Goal: Transaction & Acquisition: Purchase product/service

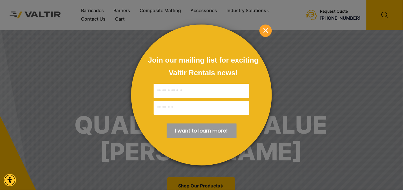
click at [121, 10] on div at bounding box center [201, 95] width 403 height 190
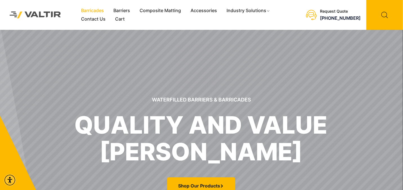
click at [95, 11] on link "Barricades" at bounding box center [92, 10] width 32 height 8
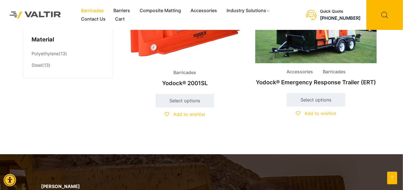
scroll to position [285, 0]
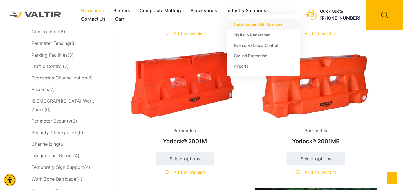
click at [243, 26] on link "Construction Site Solutions" at bounding box center [263, 24] width 73 height 10
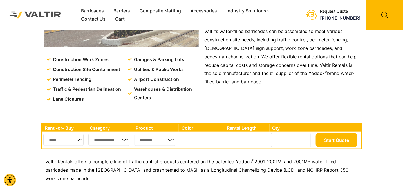
scroll to position [112, 0]
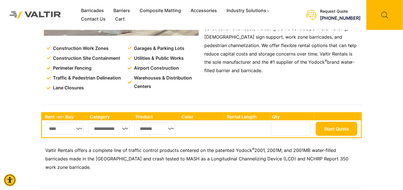
click at [78, 67] on span "Perimeter Fencing" at bounding box center [72, 68] width 40 height 8
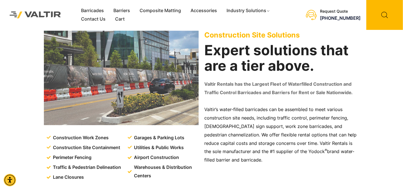
scroll to position [0, 0]
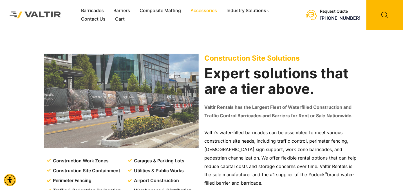
click at [207, 11] on link "Accessories" at bounding box center [204, 10] width 36 height 8
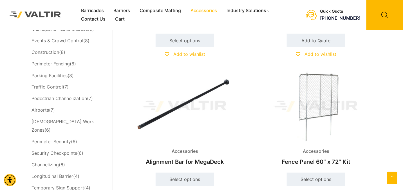
scroll to position [281, 0]
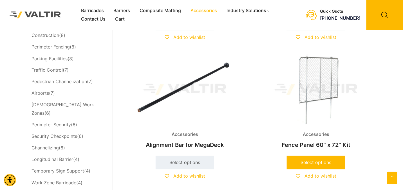
click at [308, 161] on link "Select options" at bounding box center [316, 163] width 59 height 14
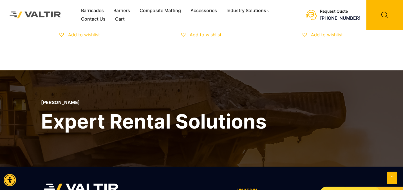
scroll to position [338, 0]
